Goal: Task Accomplishment & Management: Complete application form

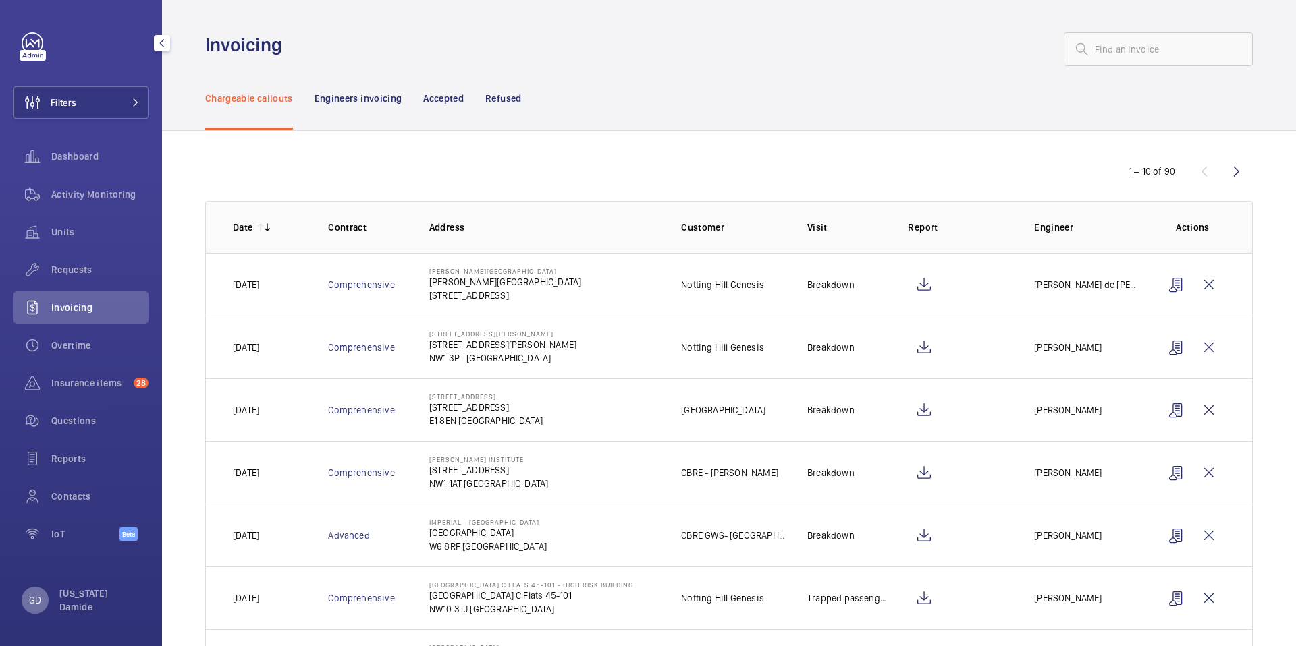
click at [39, 605] on p "GD" at bounding box center [35, 600] width 12 height 13
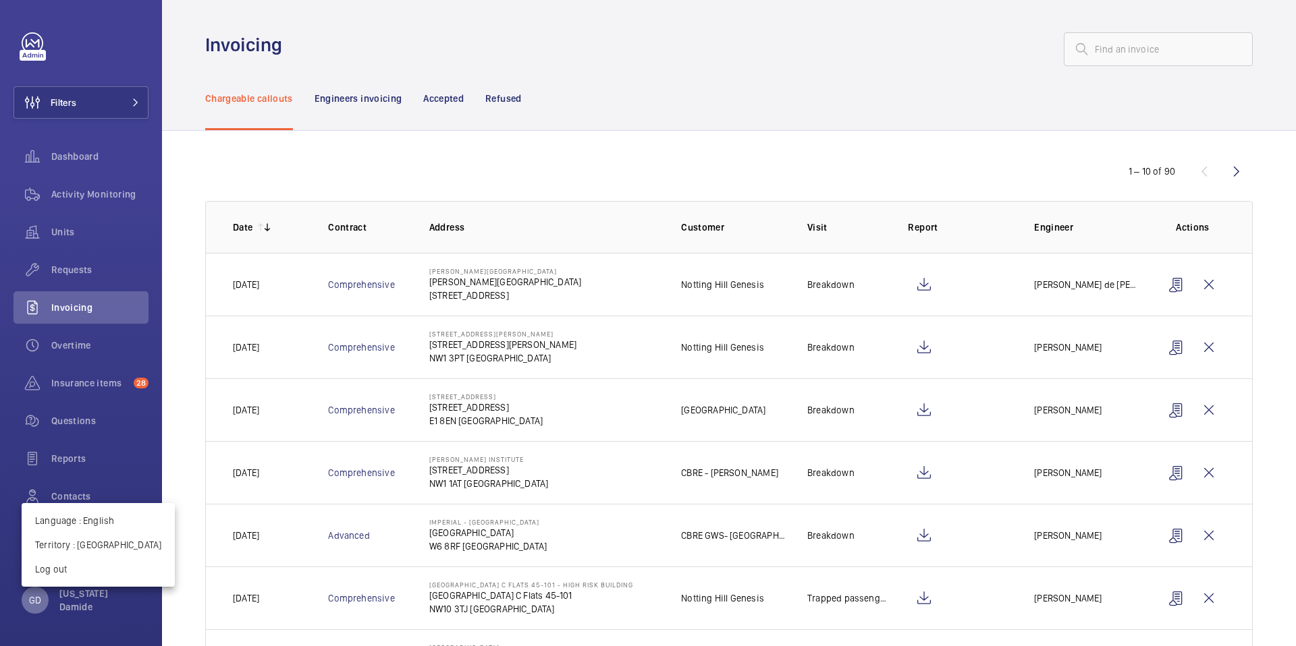
click at [39, 605] on div at bounding box center [648, 323] width 1296 height 646
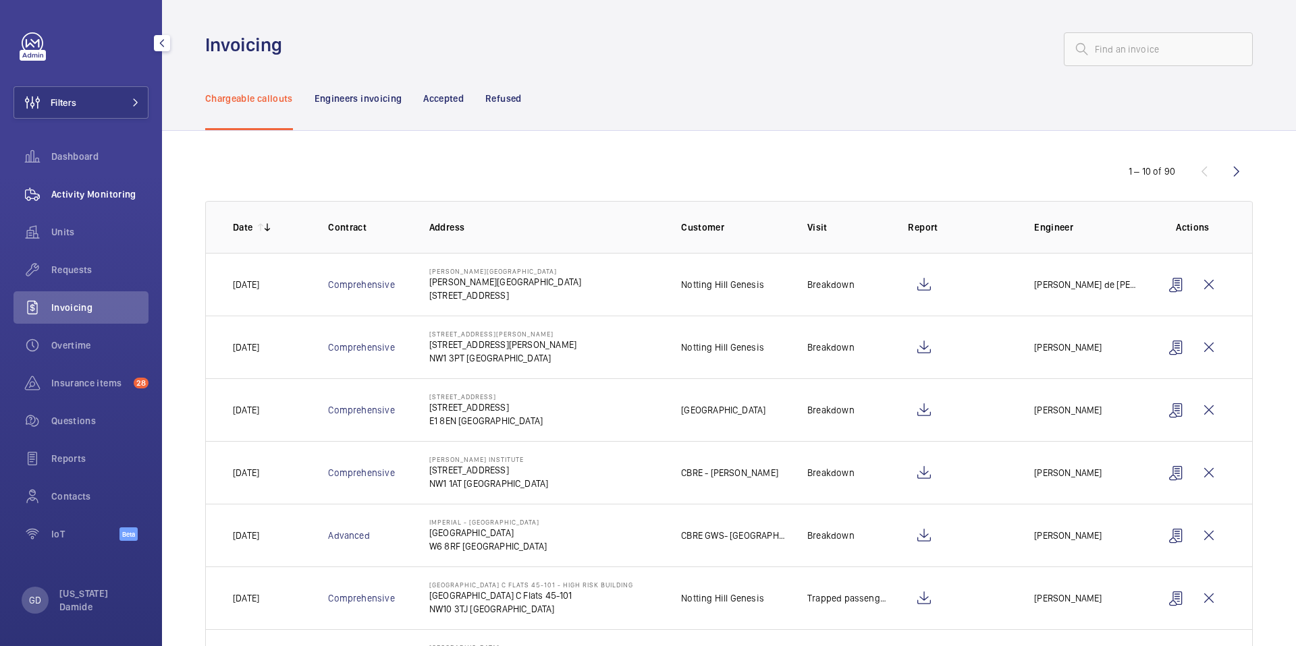
click at [105, 196] on span "Activity Monitoring" at bounding box center [99, 194] width 97 height 13
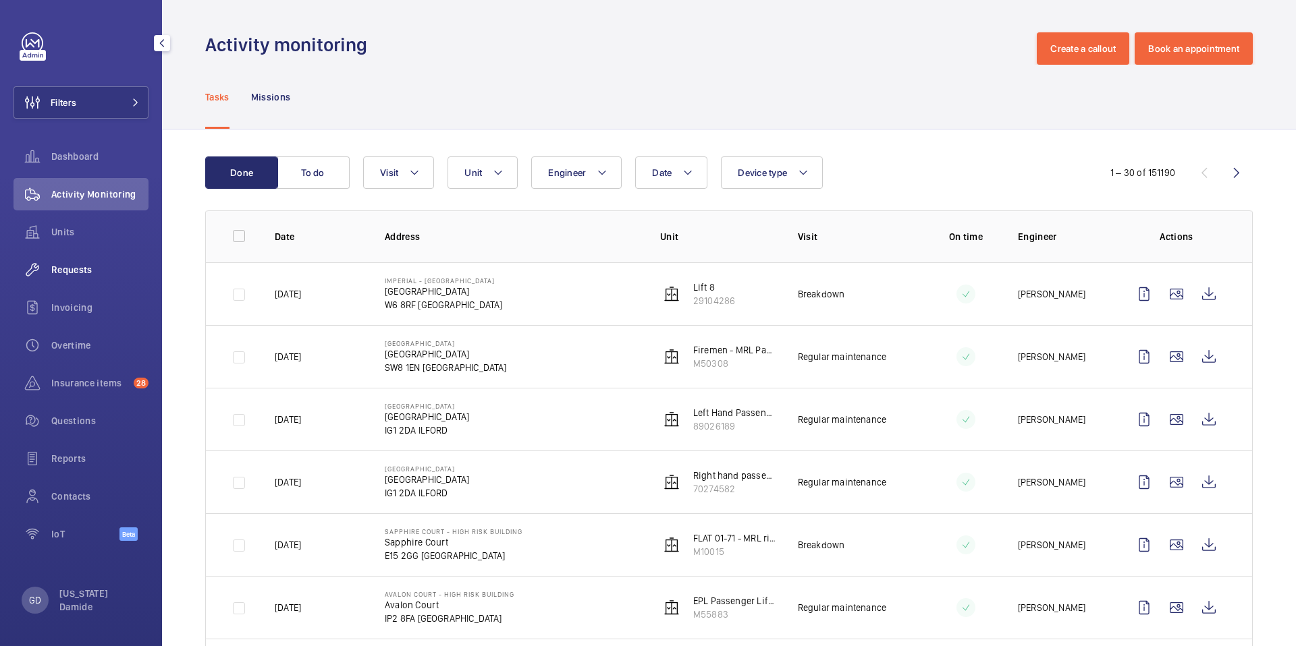
click at [91, 272] on span "Requests" at bounding box center [99, 269] width 97 height 13
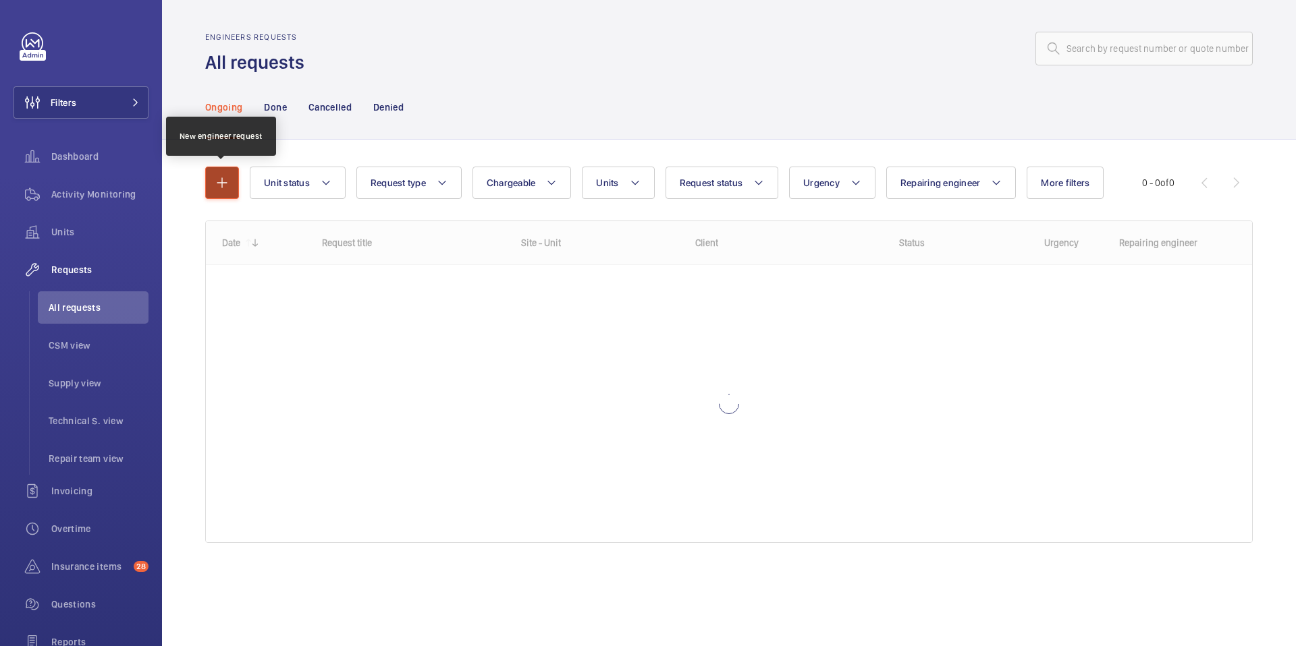
click at [229, 190] on mat-icon "button" at bounding box center [222, 183] width 16 height 16
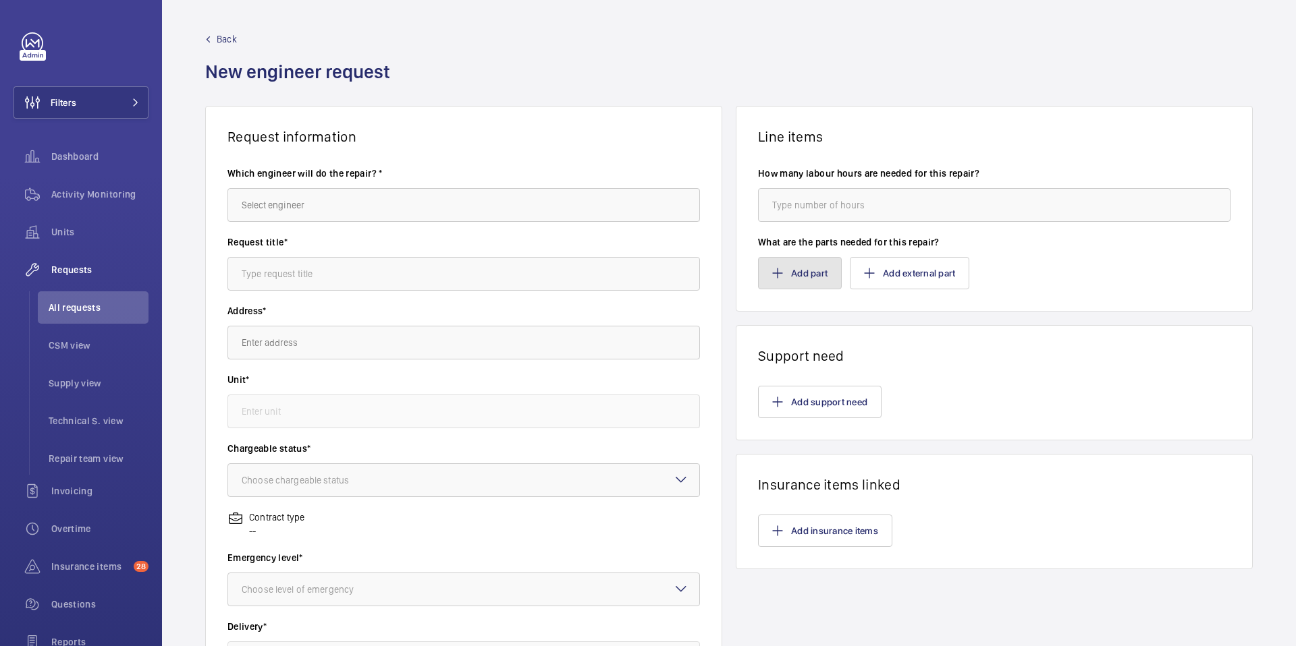
click at [794, 268] on button "Add part" at bounding box center [800, 273] width 84 height 32
